Goal: Information Seeking & Learning: Learn about a topic

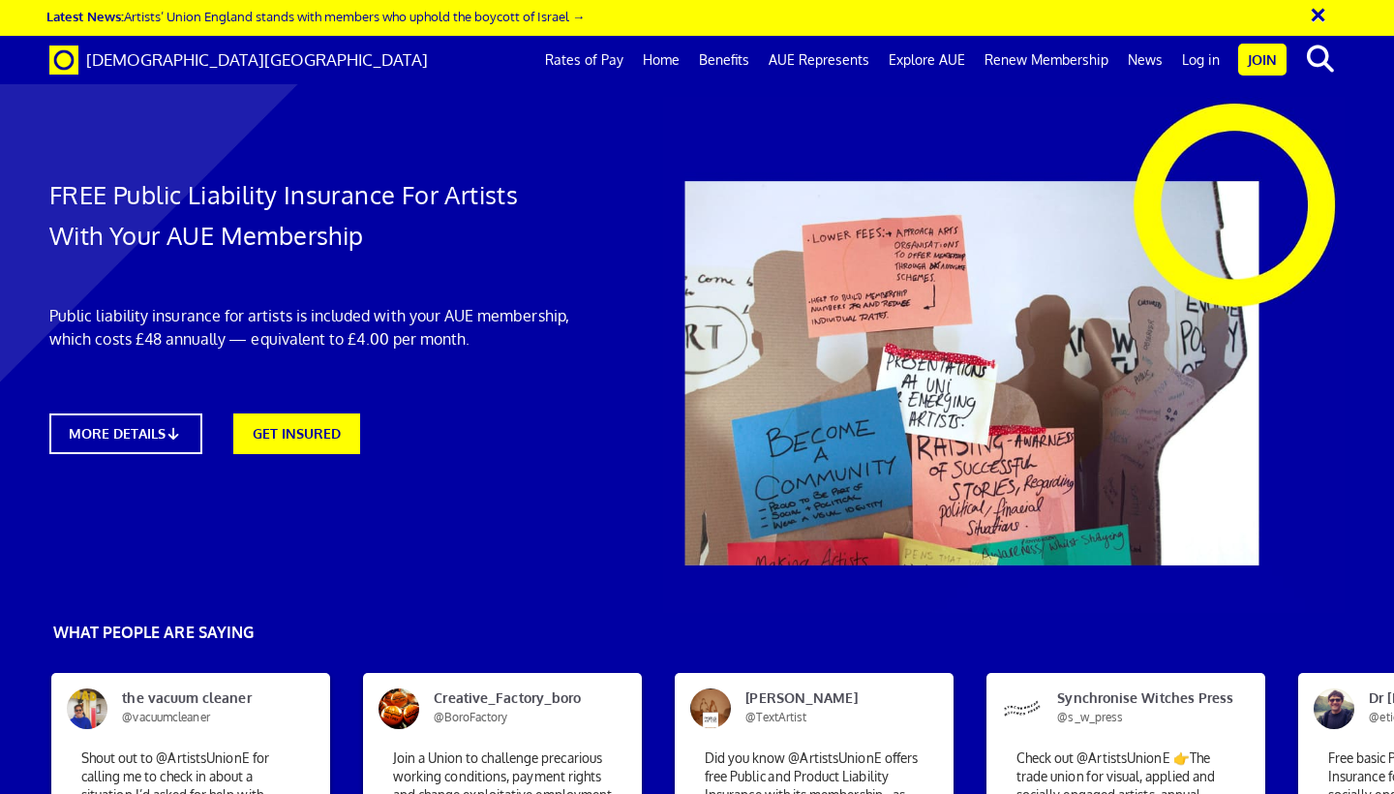
scroll to position [0, 11]
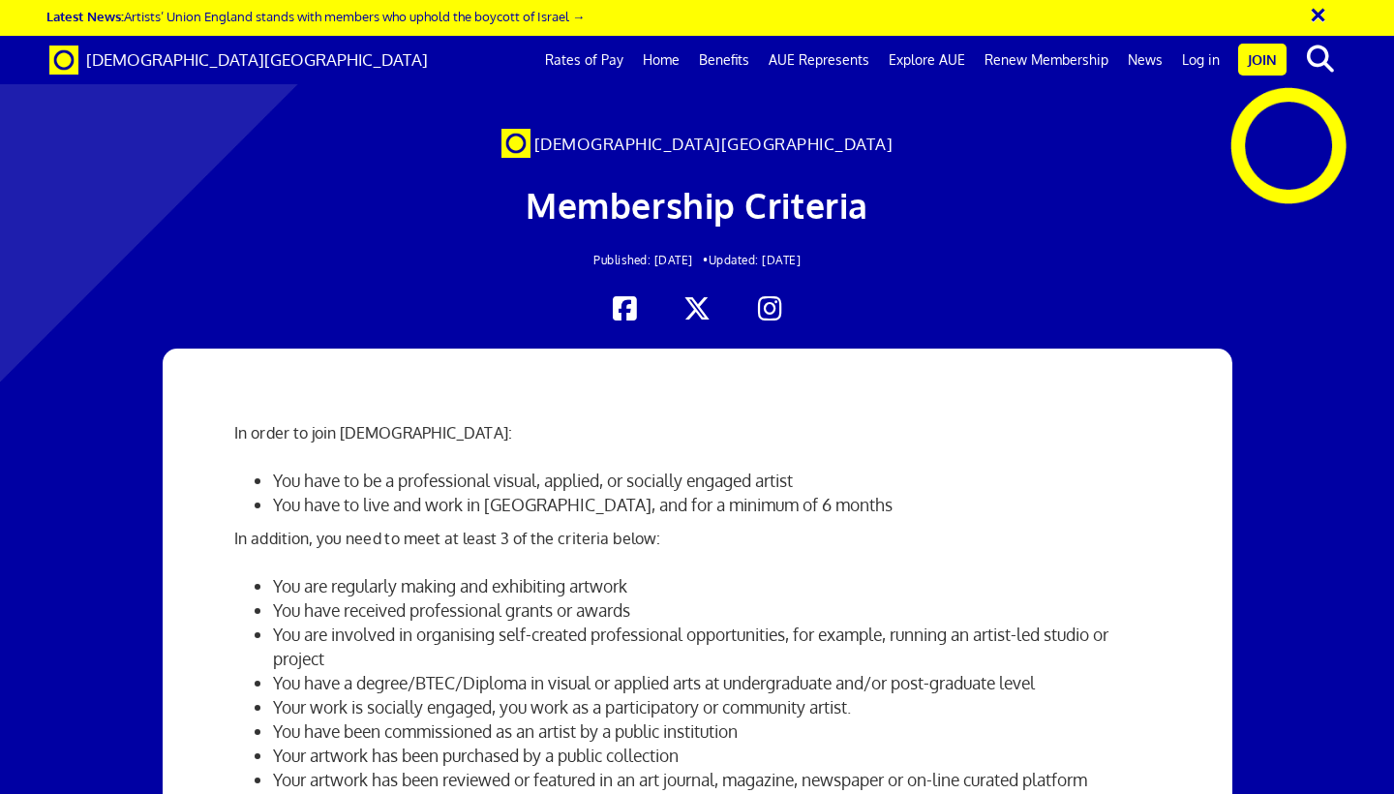
scroll to position [0, 11]
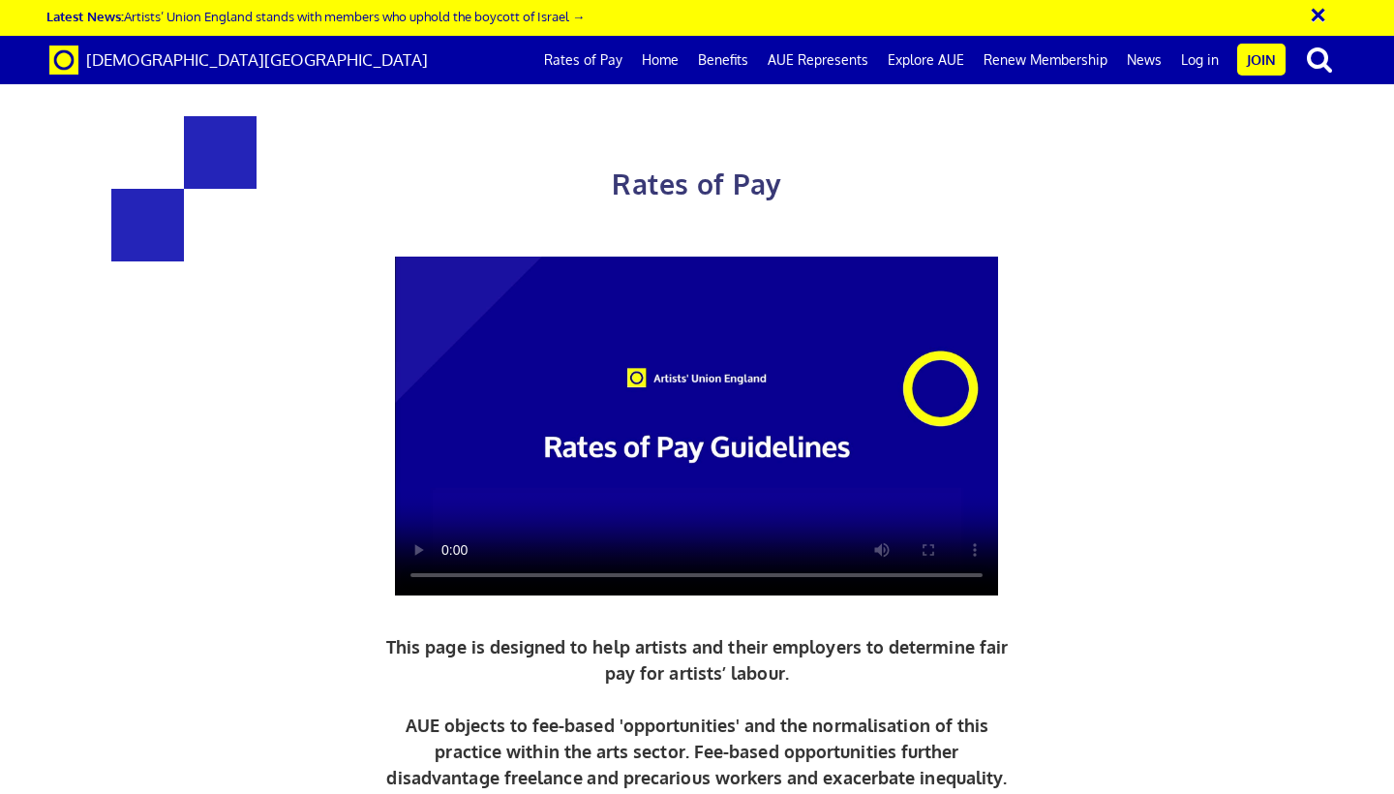
scroll to position [708, 0]
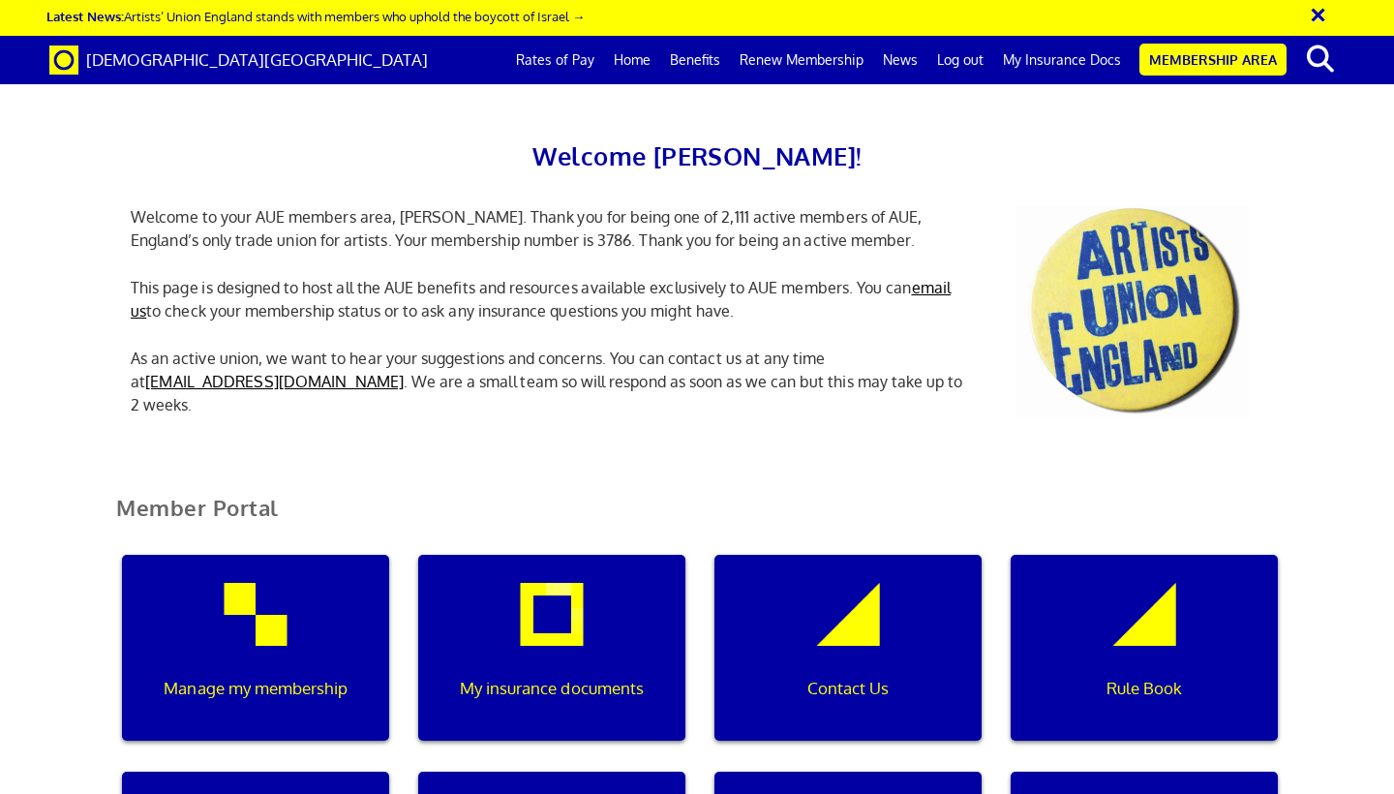
scroll to position [0, 6]
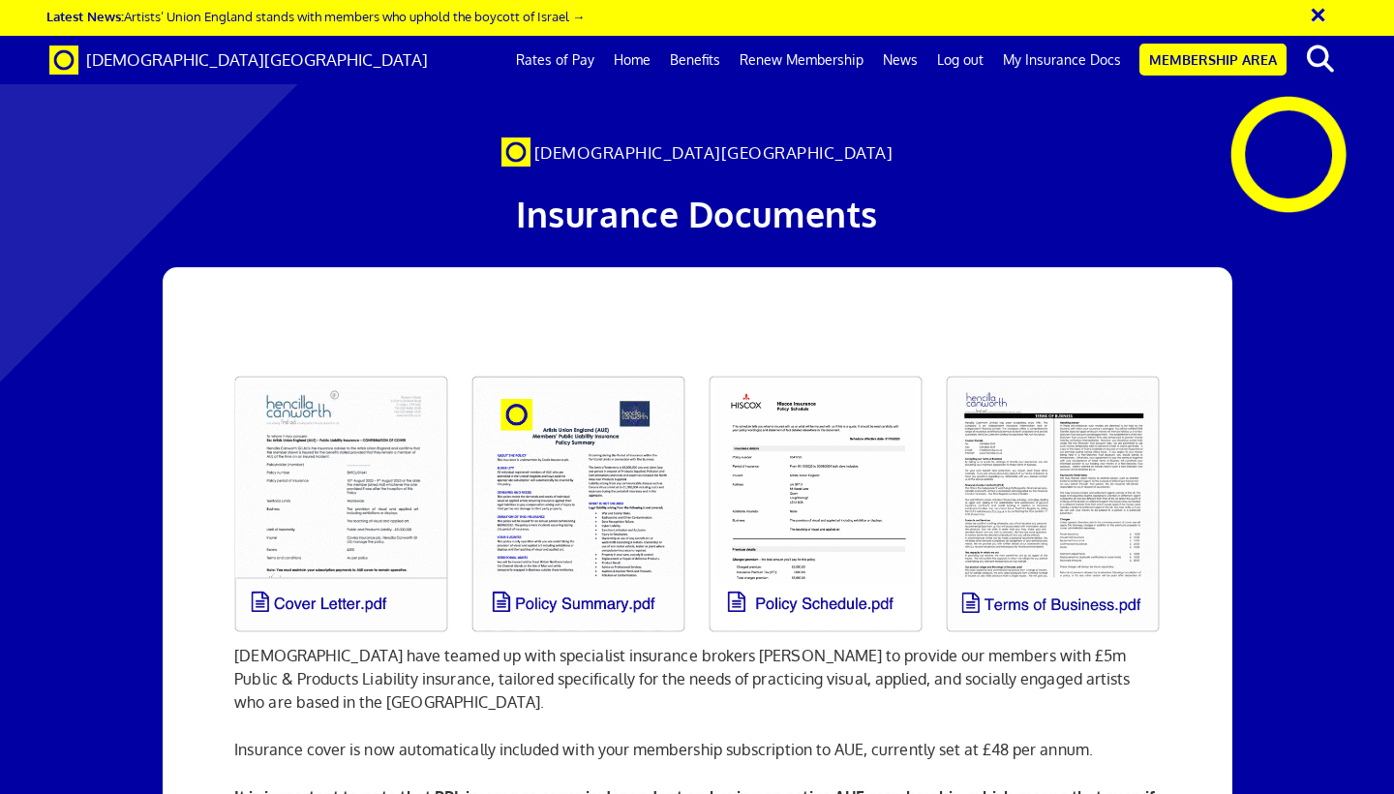
scroll to position [0, 11]
